Goal: Transaction & Acquisition: Purchase product/service

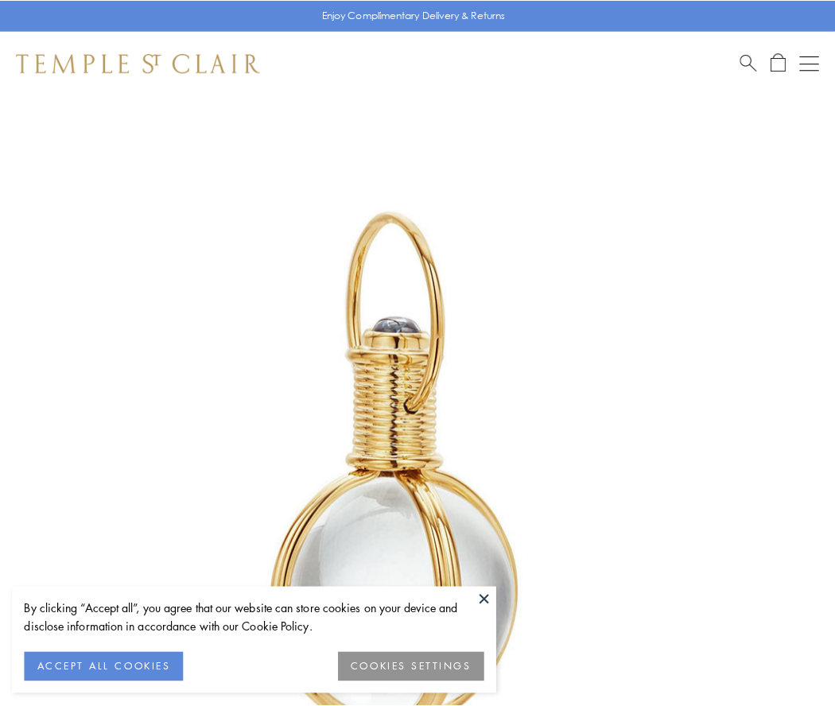
scroll to position [415, 0]
